Goal: Navigation & Orientation: Find specific page/section

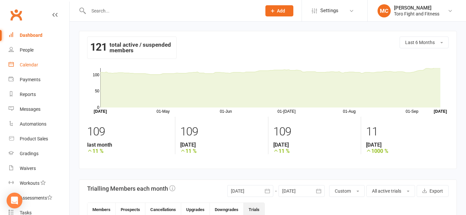
click at [25, 64] on div "Calendar" at bounding box center [29, 64] width 18 height 5
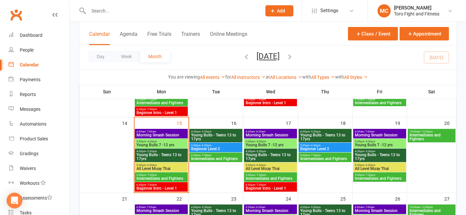
scroll to position [173, 0]
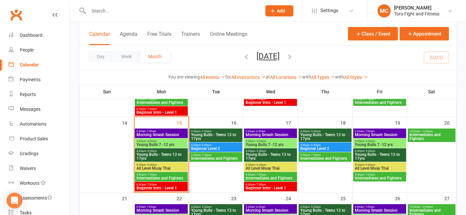
click at [149, 132] on span "- 7:00am" at bounding box center [151, 131] width 11 height 3
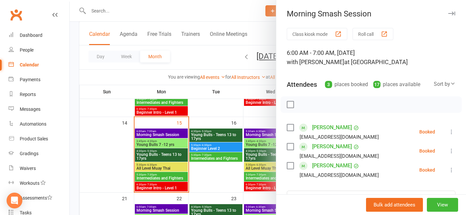
click at [289, 104] on label at bounding box center [290, 104] width 7 height 7
click at [302, 107] on icon "button" at bounding box center [305, 105] width 6 height 6
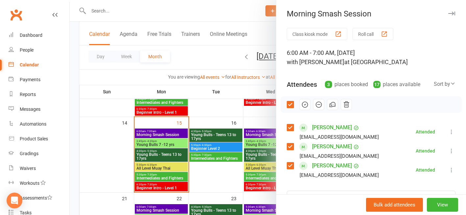
click at [153, 139] on div at bounding box center [268, 107] width 396 height 215
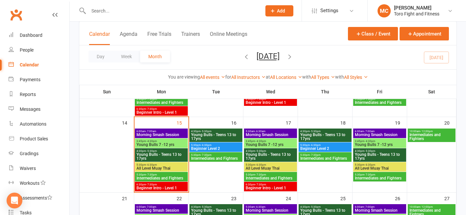
click at [150, 143] on span "Young Bulls 7 -12 yrs" at bounding box center [161, 145] width 50 height 4
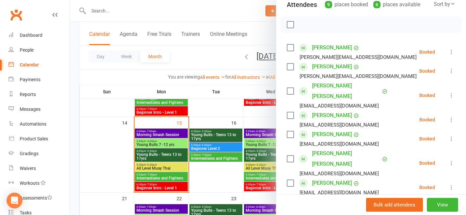
scroll to position [64, 0]
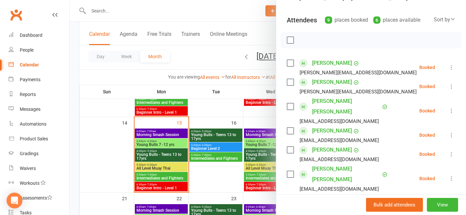
click at [204, 173] on div at bounding box center [268, 107] width 396 height 215
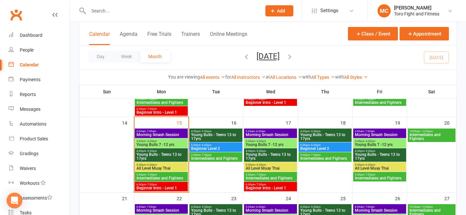
click at [151, 153] on span "Young Bulls - Teens 13 to 17yrs" at bounding box center [161, 156] width 50 height 8
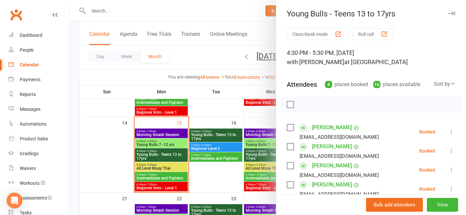
click at [146, 142] on div at bounding box center [268, 107] width 396 height 215
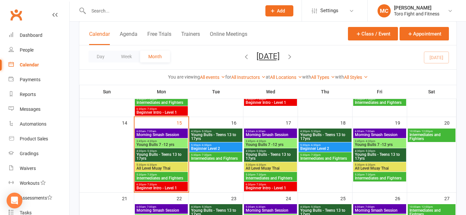
click at [141, 140] on span "3:45pm - 4:30pm" at bounding box center [161, 141] width 50 height 3
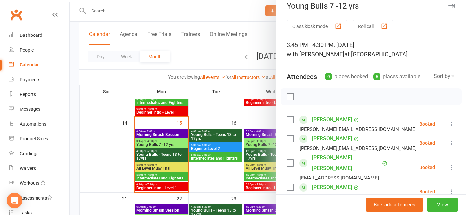
scroll to position [9, 0]
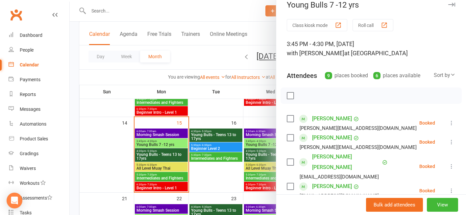
click at [291, 97] on label at bounding box center [290, 95] width 7 height 7
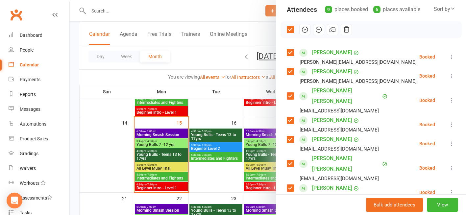
scroll to position [0, 0]
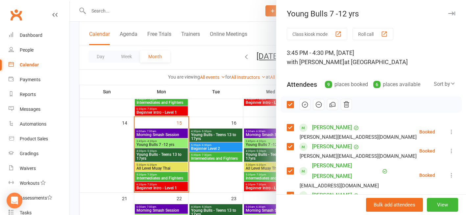
click at [287, 105] on label at bounding box center [290, 104] width 7 height 7
click at [153, 154] on div at bounding box center [268, 107] width 396 height 215
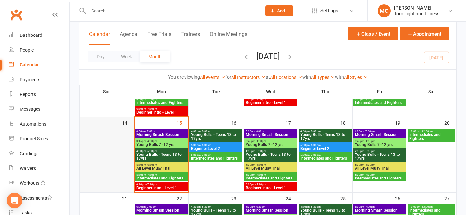
drag, startPoint x: 153, startPoint y: 154, endPoint x: 129, endPoint y: 154, distance: 24.0
click at [129, 154] on div at bounding box center [106, 159] width 53 height 63
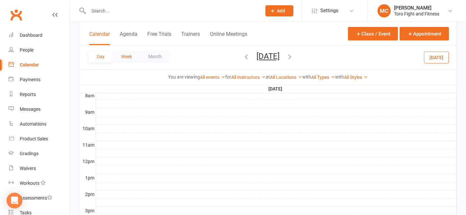
click at [121, 58] on button "Week" at bounding box center [126, 57] width 27 height 12
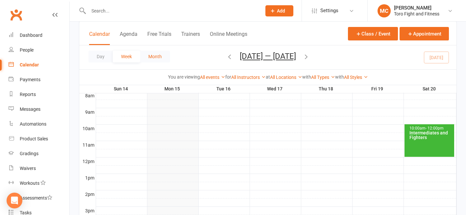
click at [148, 58] on button "Month" at bounding box center [155, 57] width 30 height 12
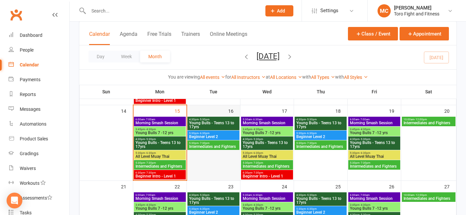
scroll to position [186, 0]
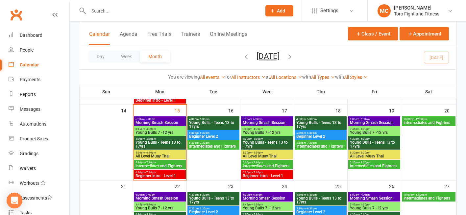
click at [166, 141] on span "Young Bulls - Teens 13 to 17yrs" at bounding box center [159, 144] width 49 height 8
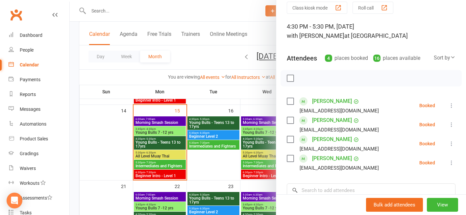
scroll to position [0, 0]
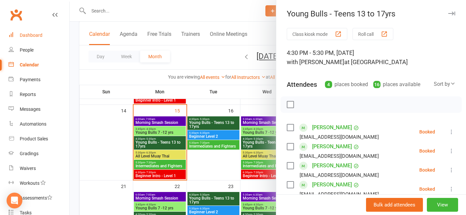
click at [34, 34] on div "Dashboard" at bounding box center [31, 35] width 23 height 5
